Goal: Transaction & Acquisition: Purchase product/service

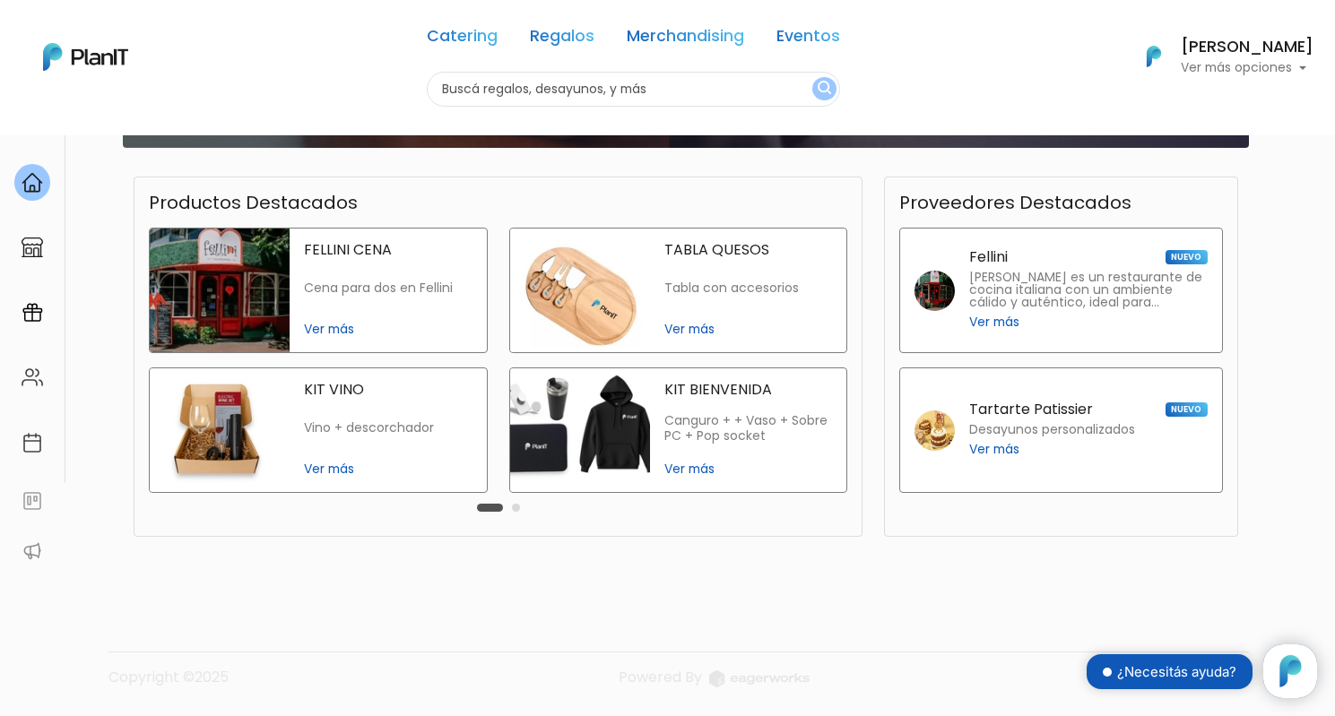
scroll to position [675, 0]
click at [35, 252] on img at bounding box center [33, 248] width 22 height 22
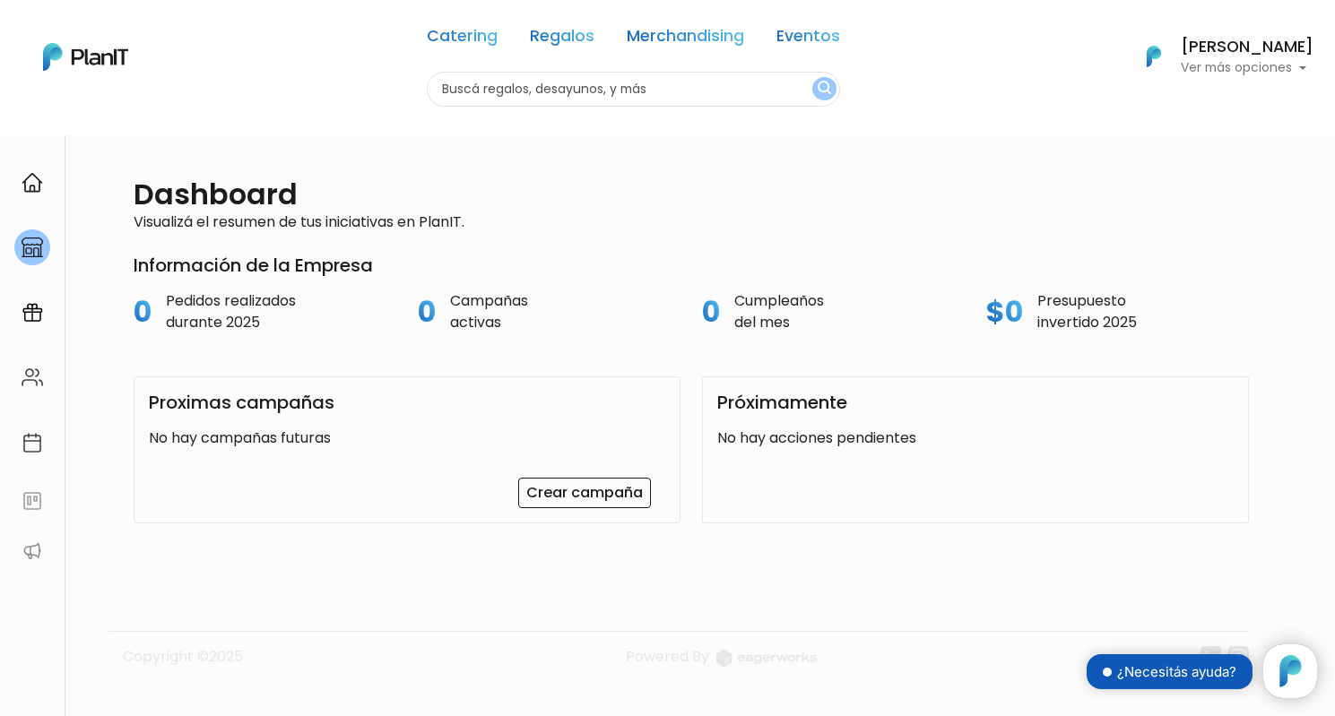
scroll to position [182, 0]
click at [561, 39] on link "Regalos" at bounding box center [562, 40] width 65 height 22
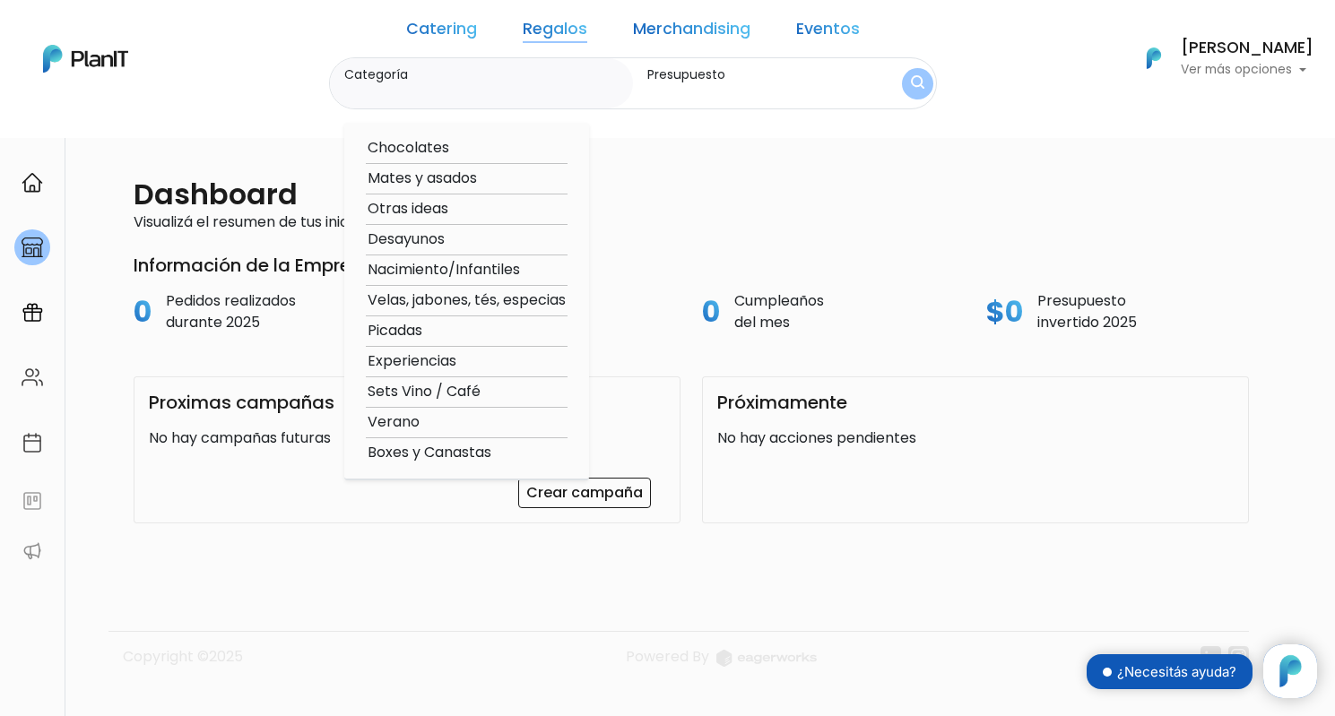
click at [681, 31] on link "Merchandising" at bounding box center [691, 33] width 117 height 22
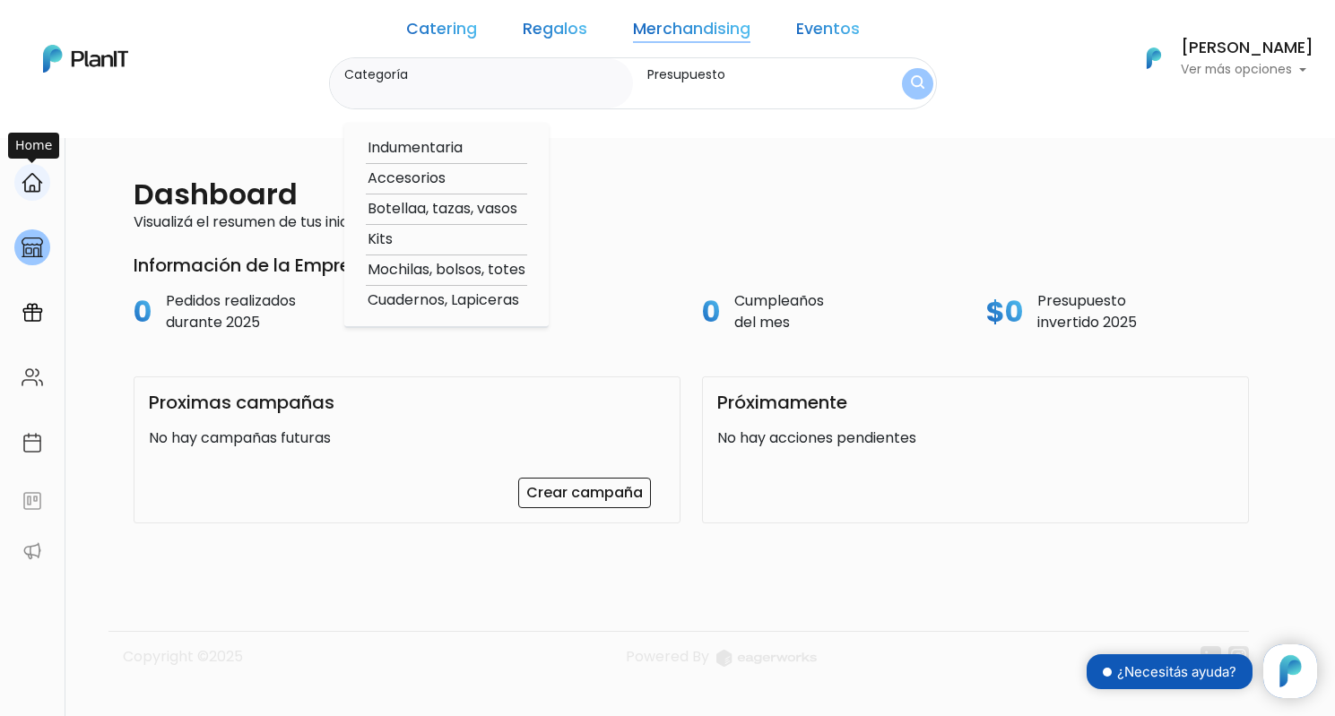
click at [39, 177] on img at bounding box center [33, 183] width 22 height 22
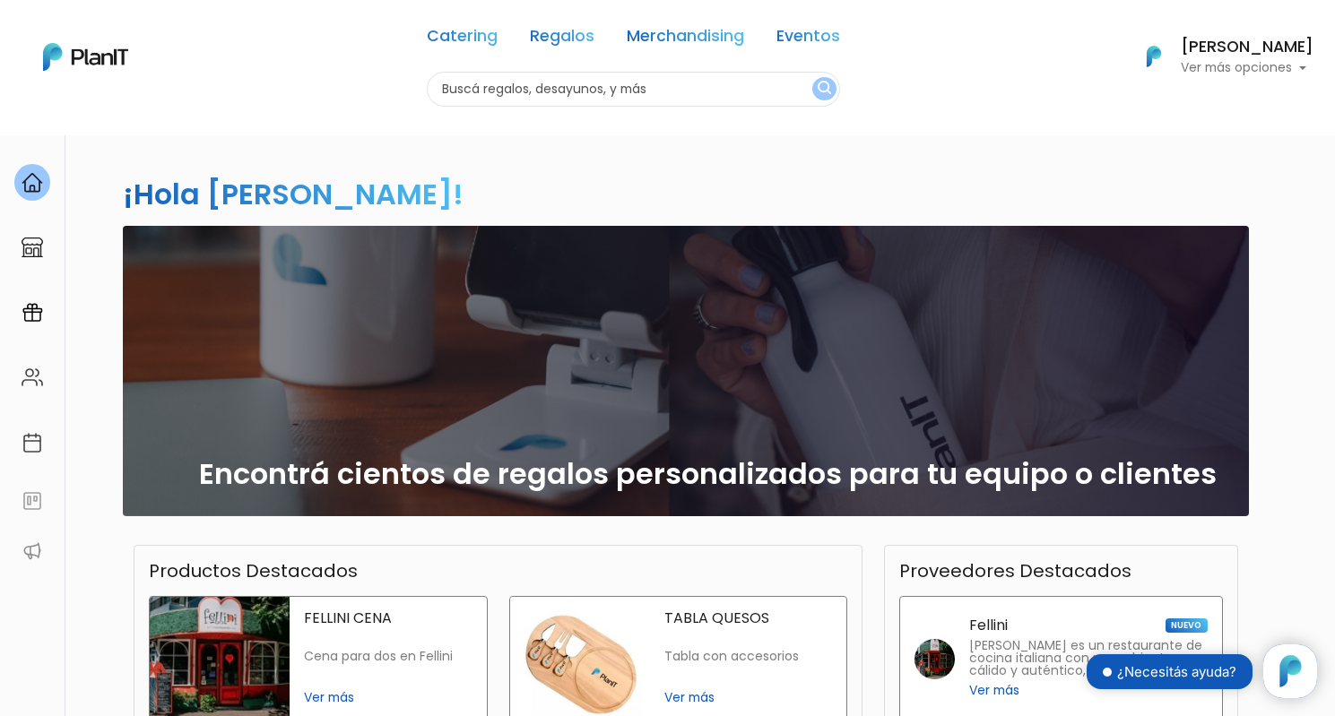
scroll to position [182, 0]
click at [716, 43] on link "Merchandising" at bounding box center [685, 40] width 117 height 22
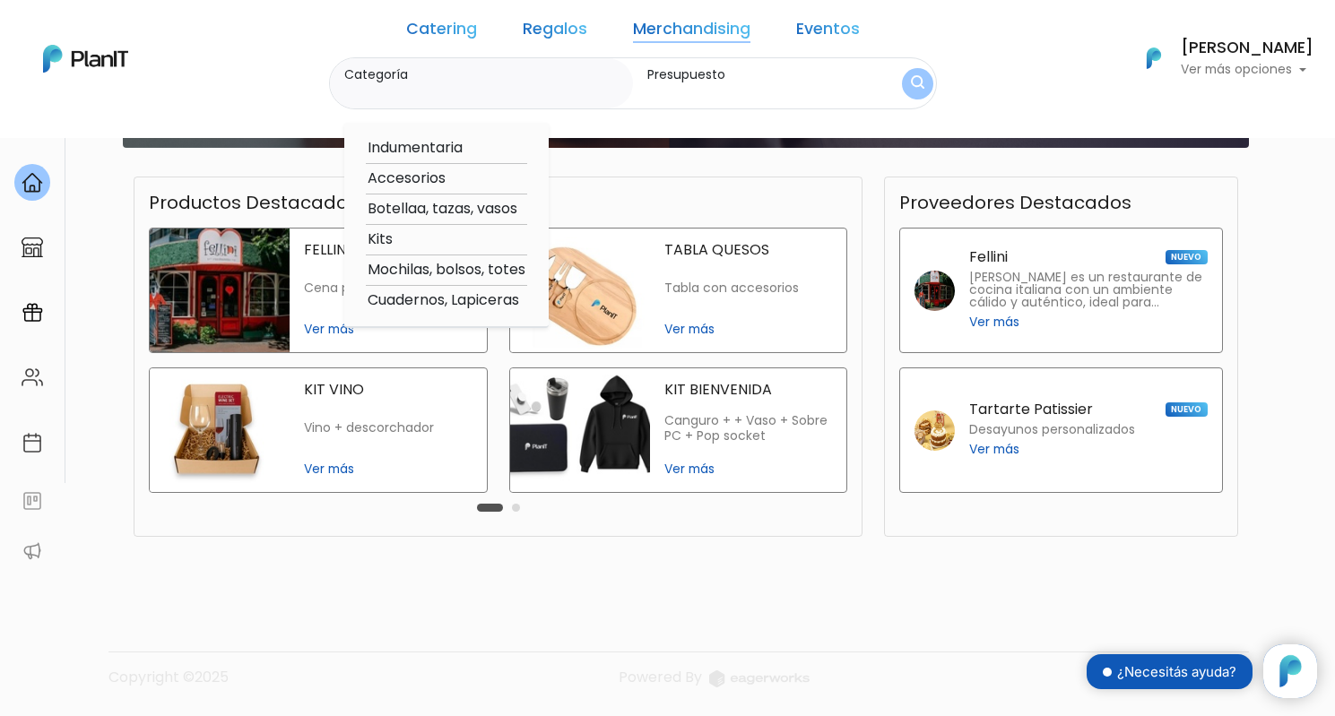
scroll to position [672, 0]
click at [512, 511] on button "Carousel Page 2" at bounding box center [516, 508] width 8 height 8
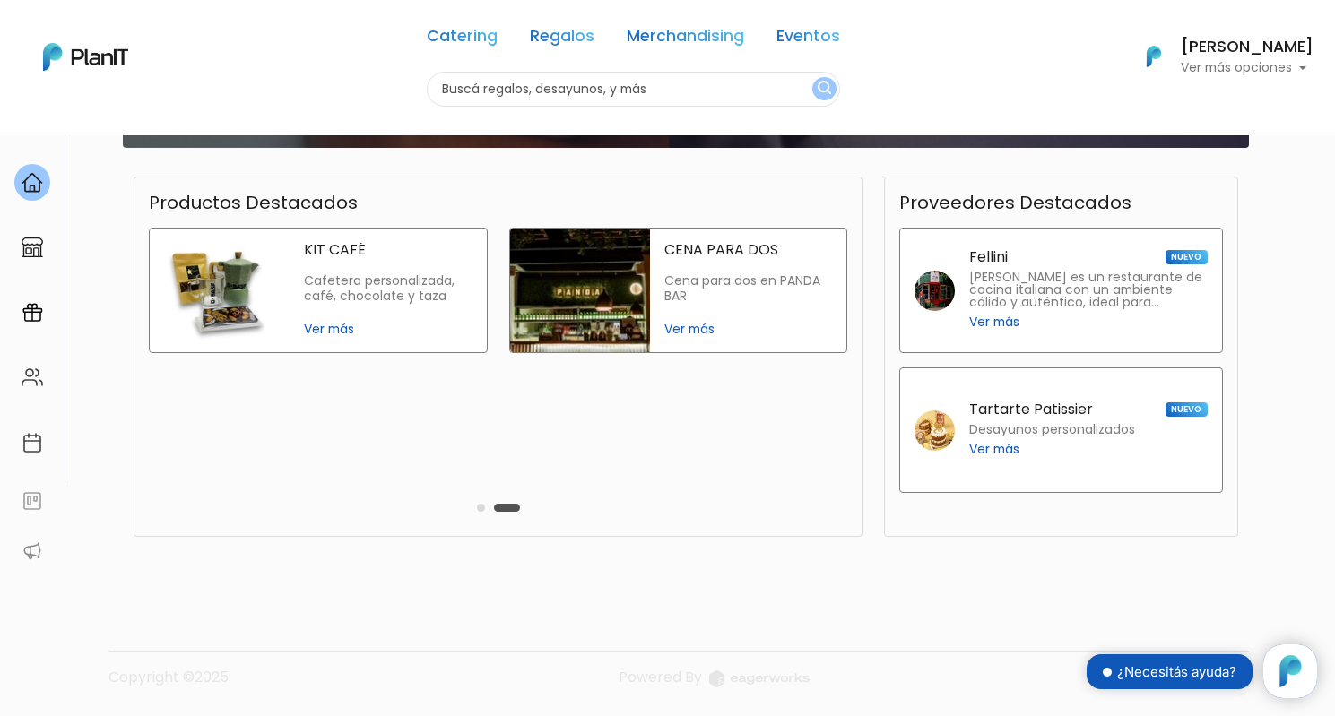
scroll to position [675, 0]
click at [25, 323] on img at bounding box center [33, 313] width 22 height 22
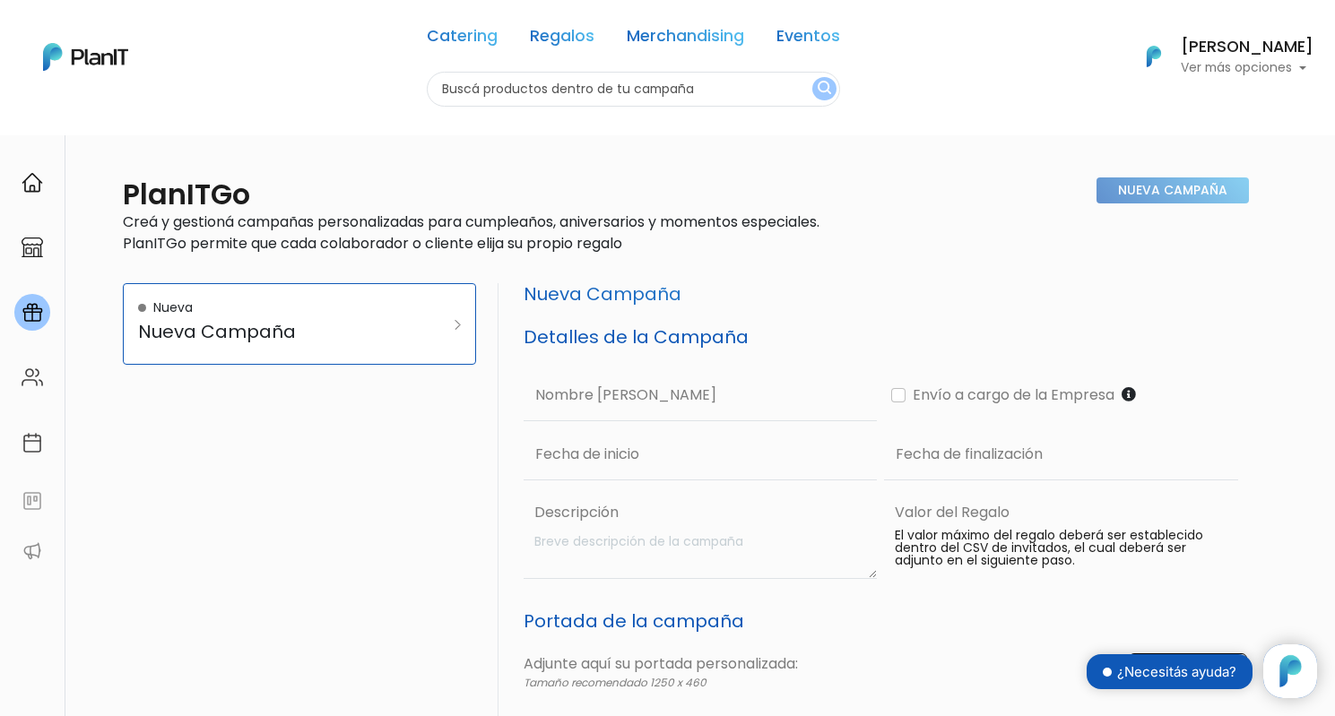
scroll to position [182, 0]
click at [231, 334] on h5 "Nueva Campaña" at bounding box center [275, 332] width 274 height 22
click at [459, 325] on img at bounding box center [458, 325] width 6 height 10
click at [31, 186] on img at bounding box center [33, 183] width 22 height 22
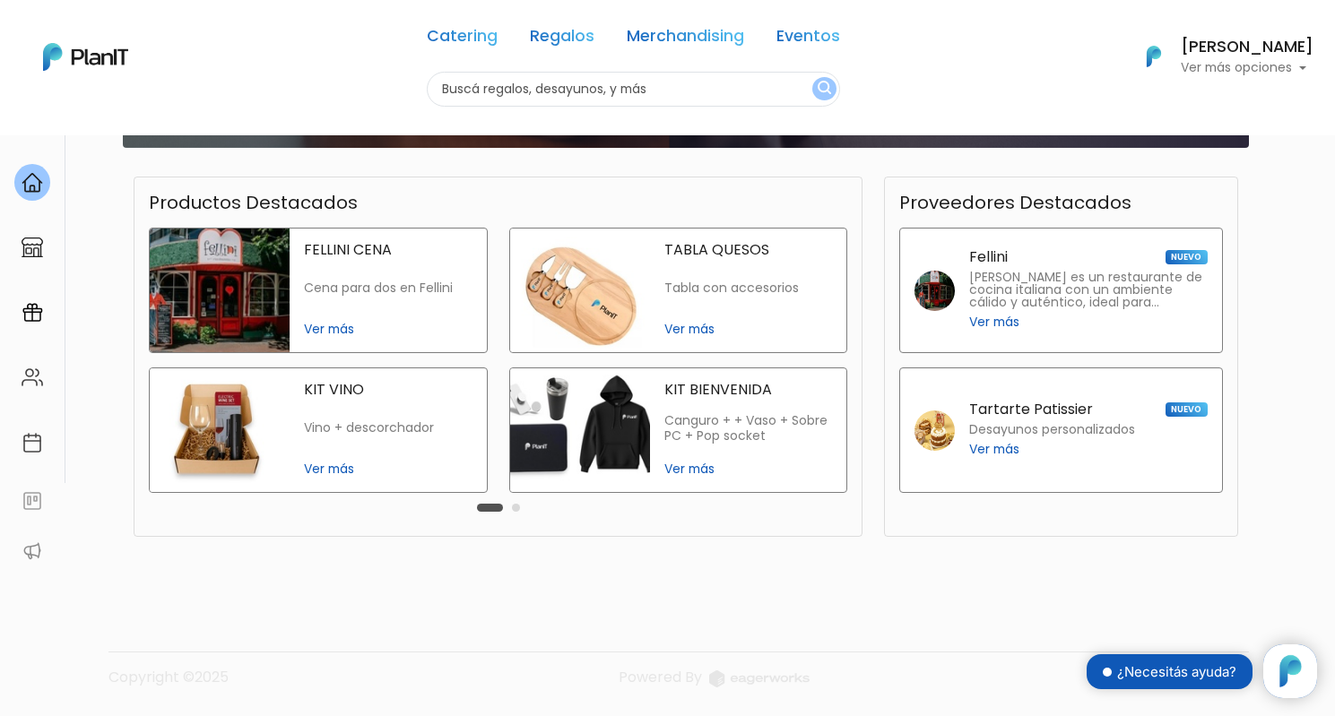
scroll to position [675, 0]
click at [1300, 65] on p "Ver más opciones" at bounding box center [1247, 68] width 133 height 13
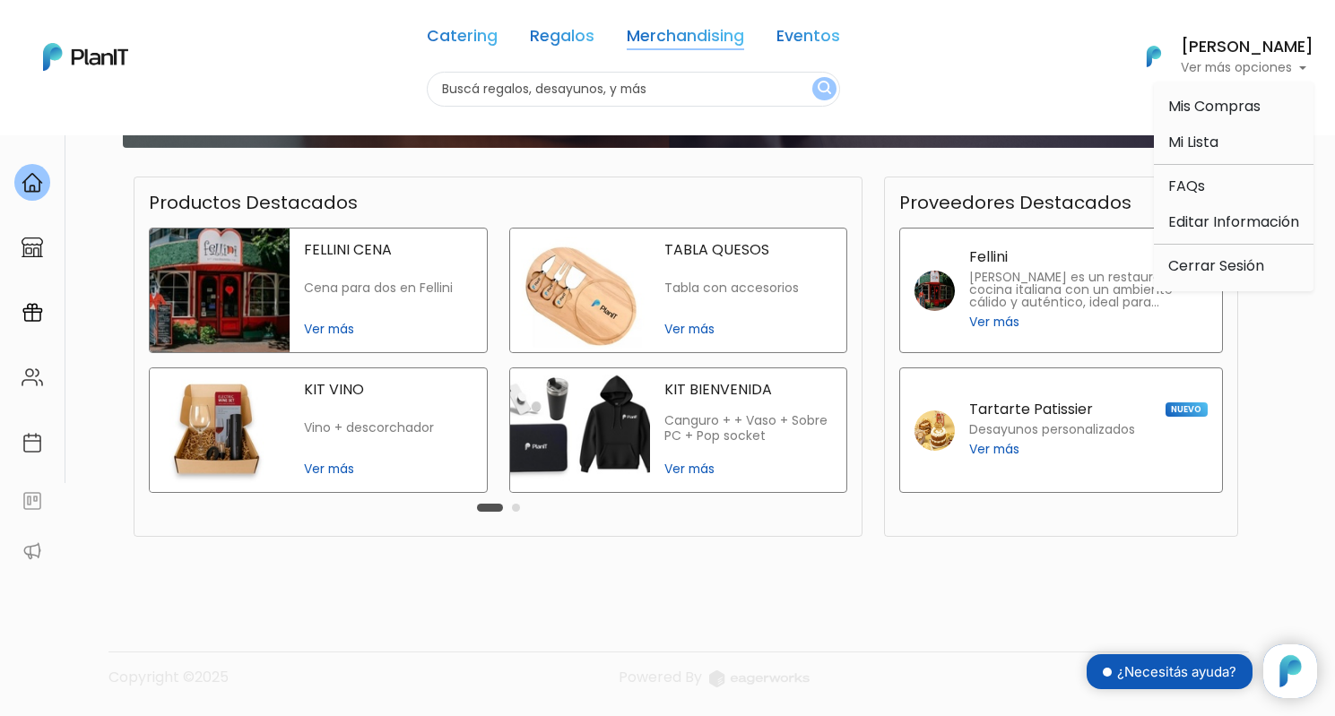
click at [706, 30] on link "Merchandising" at bounding box center [685, 40] width 117 height 22
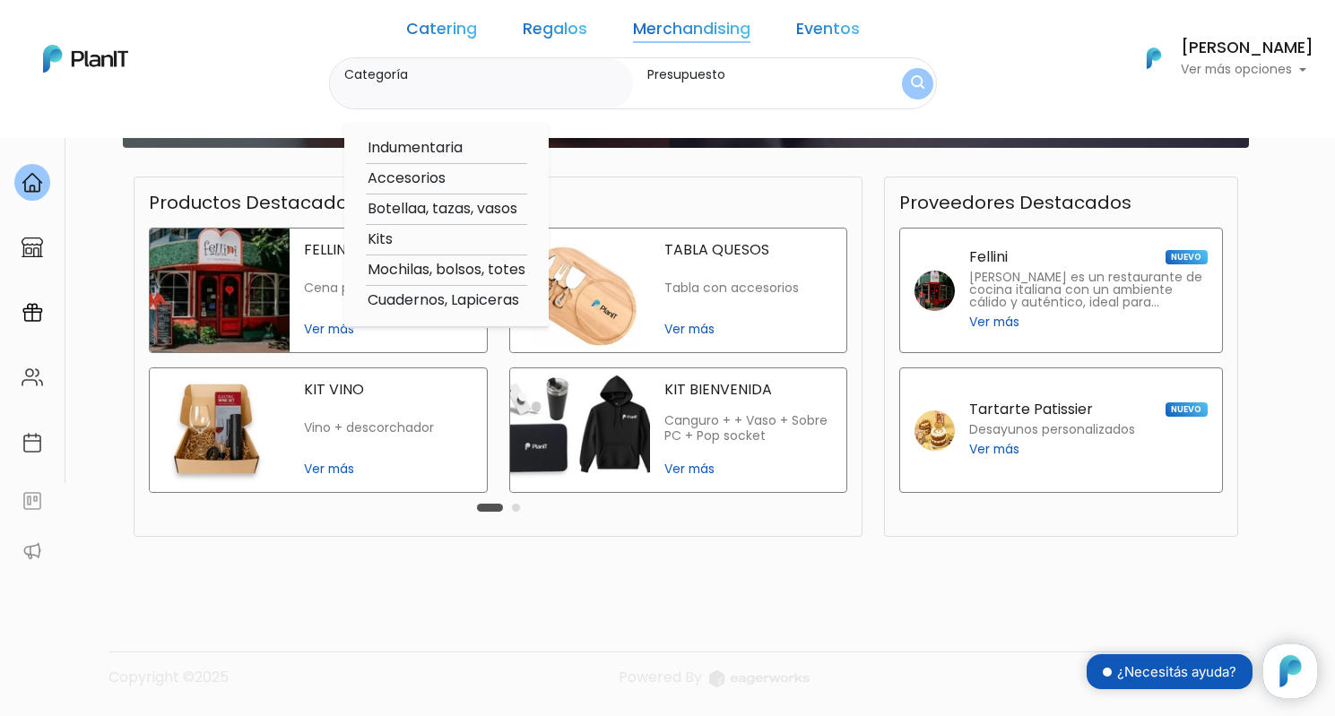
click at [370, 81] on label "Categoría" at bounding box center [485, 74] width 282 height 19
click at [370, 83] on input "Categoría" at bounding box center [485, 92] width 282 height 18
click at [674, 83] on input "Presupuesto" at bounding box center [757, 92] width 221 height 18
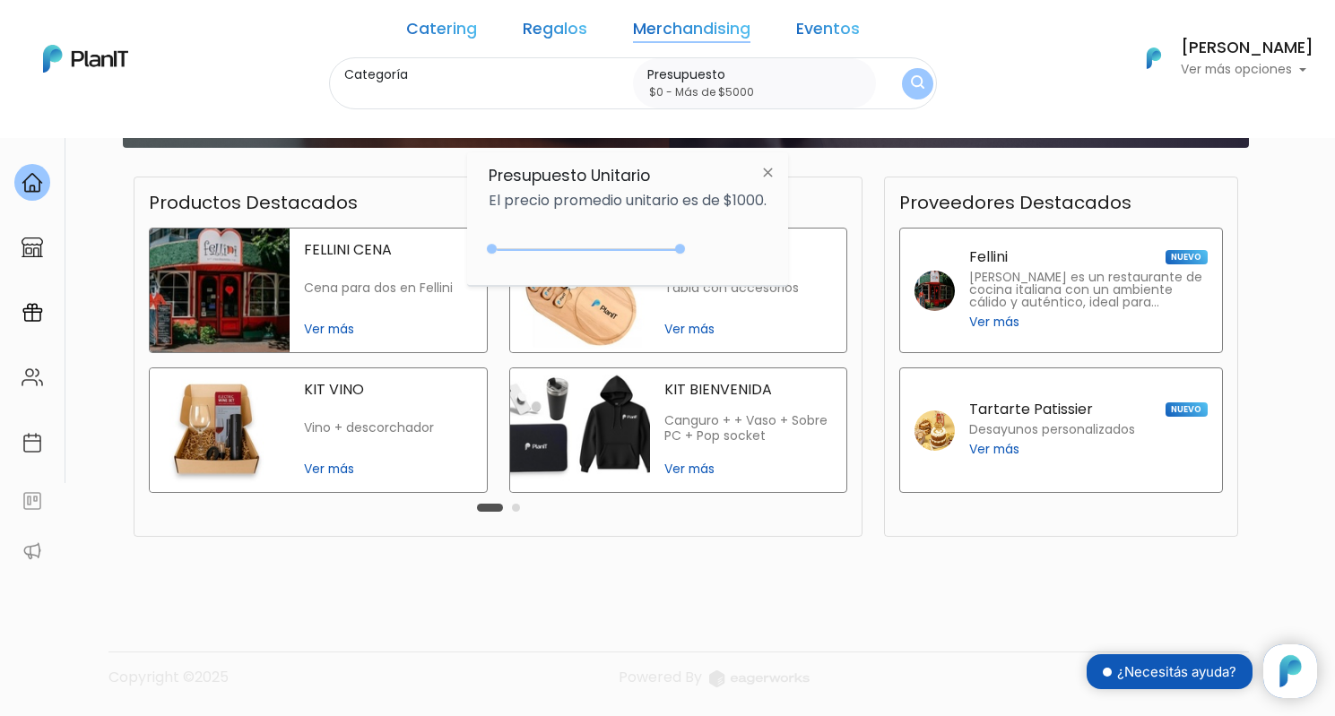
type input "$0 - Más de $5000"
drag, startPoint x: 534, startPoint y: 247, endPoint x: 723, endPoint y: 247, distance: 188.3
click at [723, 247] on div "+$5000 $0 0 : 5000 0 5000 0,5000" at bounding box center [628, 253] width 278 height 36
click at [925, 87] on button "submit" at bounding box center [918, 83] width 32 height 32
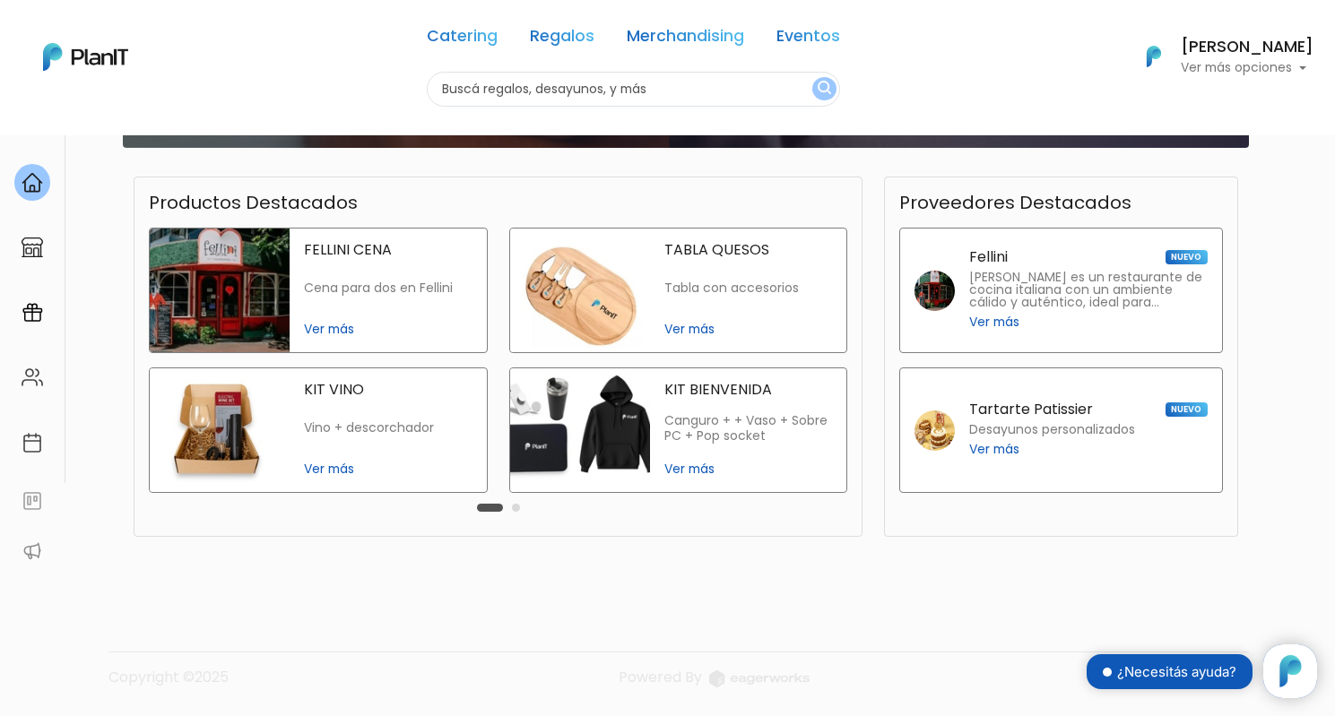
scroll to position [675, 0]
click at [512, 506] on button "Carousel Page 2" at bounding box center [516, 508] width 8 height 8
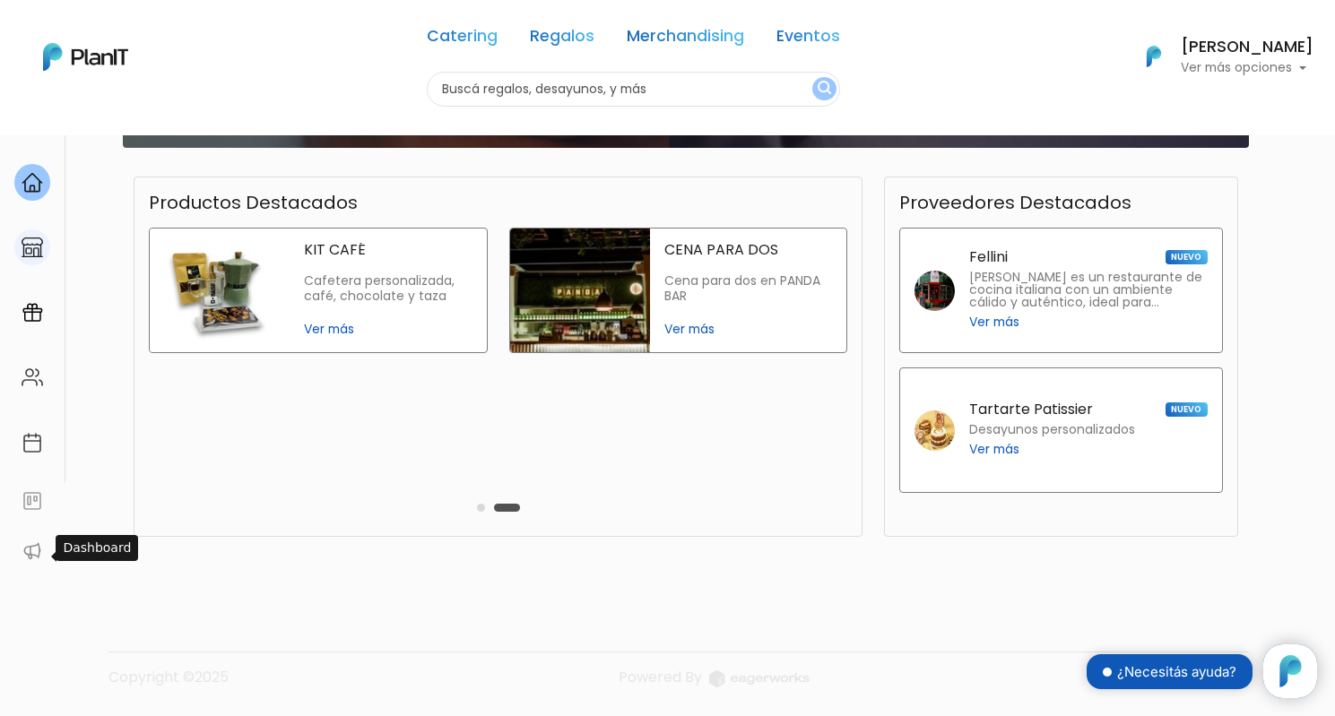
click at [22, 256] on img at bounding box center [33, 248] width 22 height 22
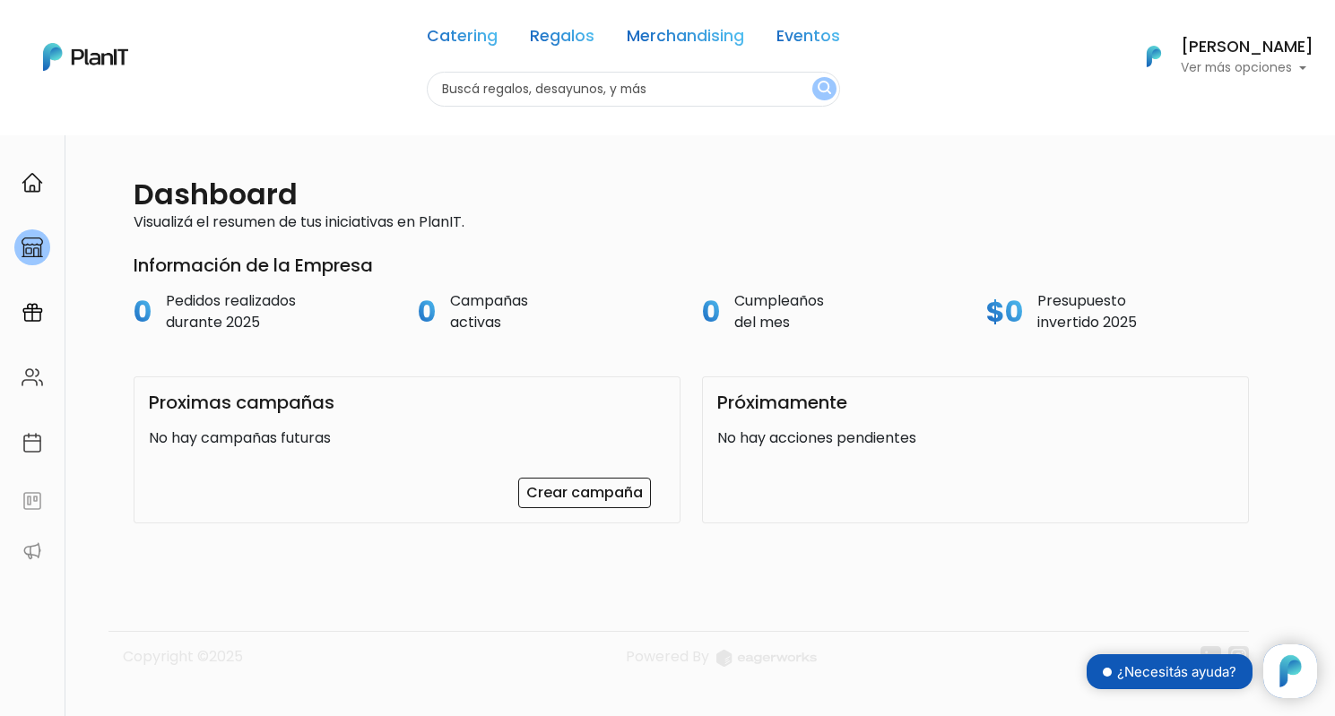
scroll to position [182, 0]
click at [28, 190] on img at bounding box center [33, 183] width 22 height 22
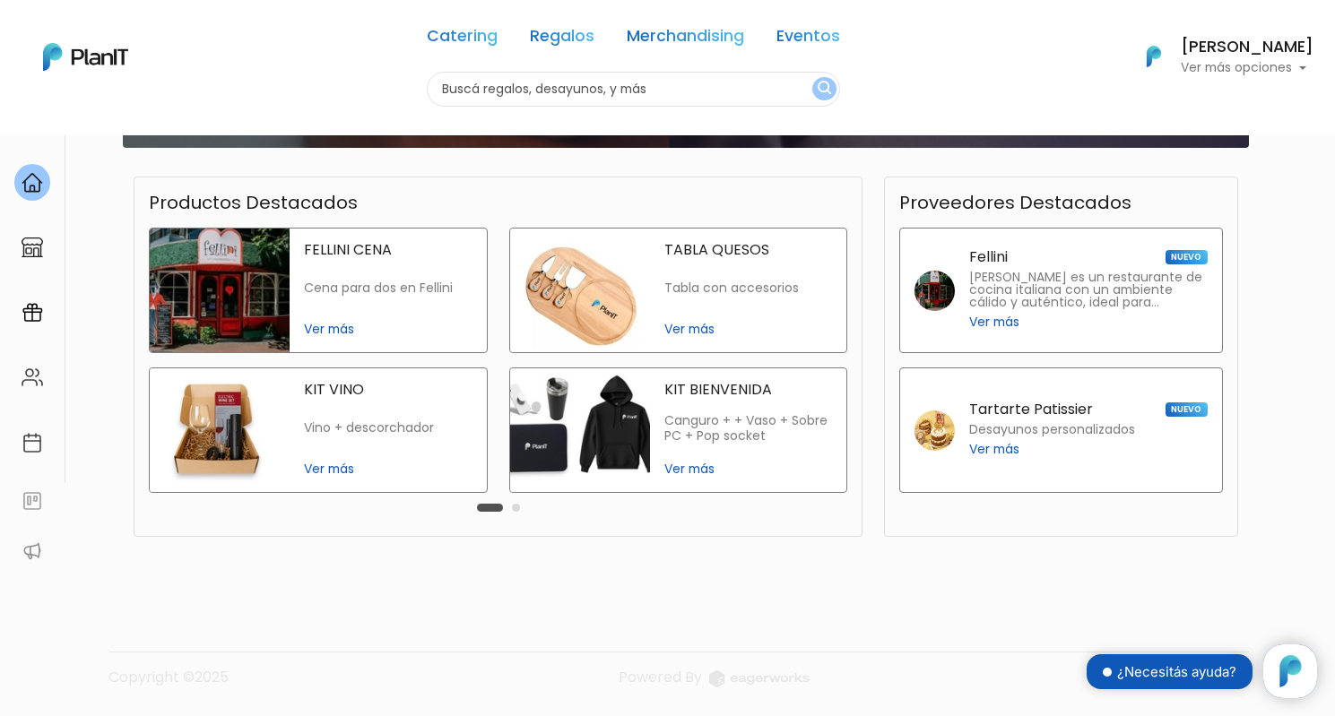
scroll to position [643, 0]
click at [615, 292] on img at bounding box center [580, 291] width 140 height 124
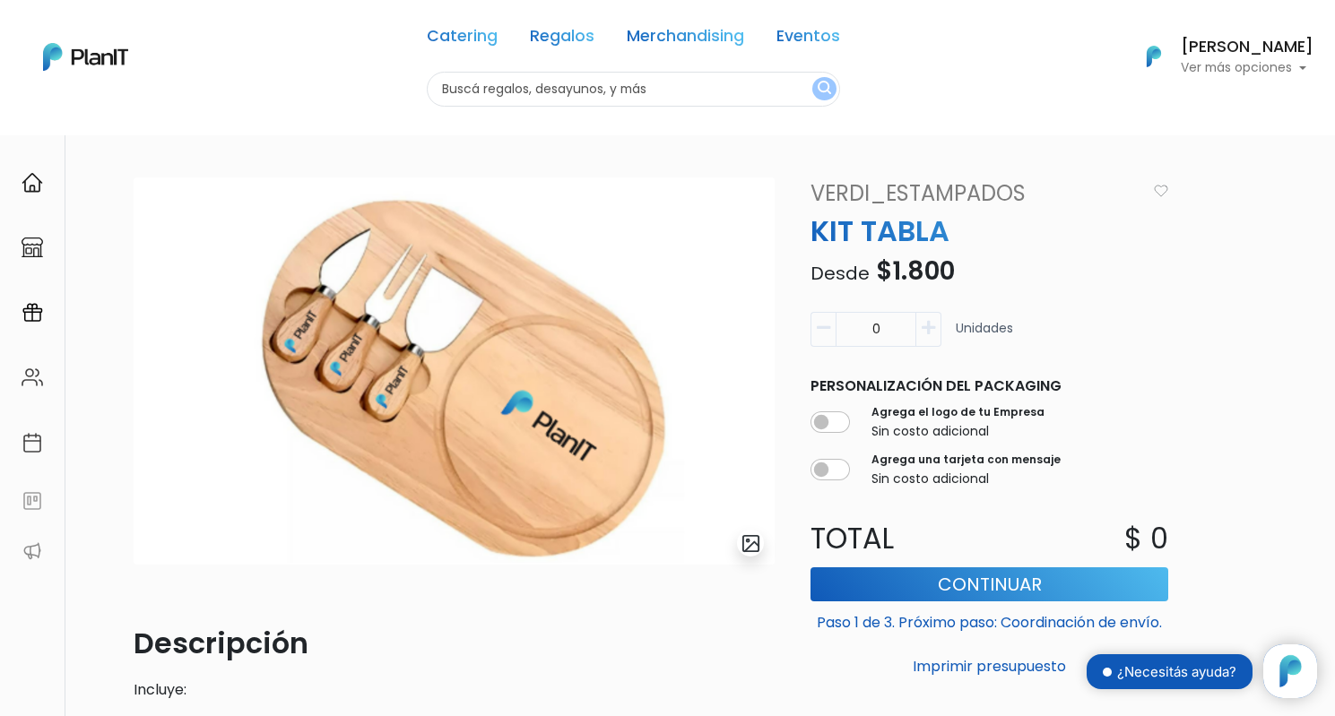
click at [1308, 68] on p "Ver más opciones" at bounding box center [1247, 68] width 133 height 13
click at [1241, 271] on link "Cerrar Sesión" at bounding box center [1234, 266] width 160 height 36
